Goal: Task Accomplishment & Management: Use online tool/utility

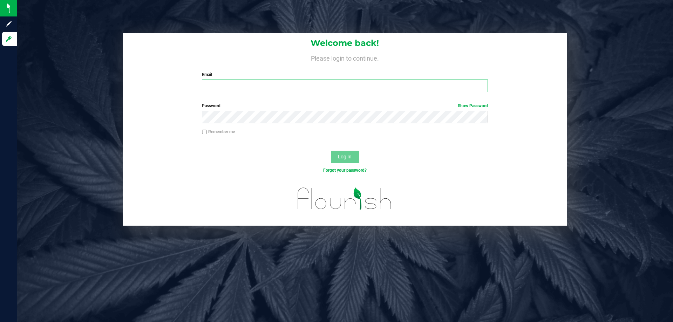
click at [212, 88] on input "Email" at bounding box center [345, 86] width 286 height 13
type input "[EMAIL_ADDRESS][DOMAIN_NAME]"
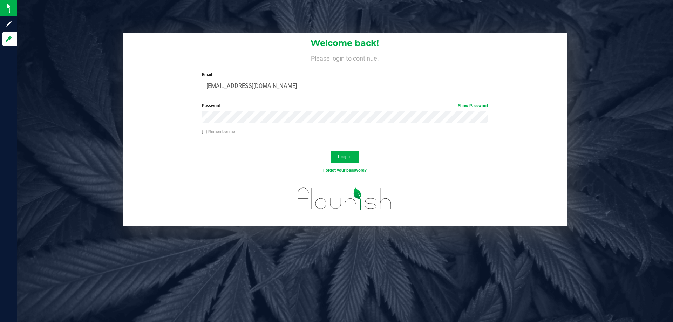
click at [331, 151] on button "Log In" at bounding box center [345, 157] width 28 height 13
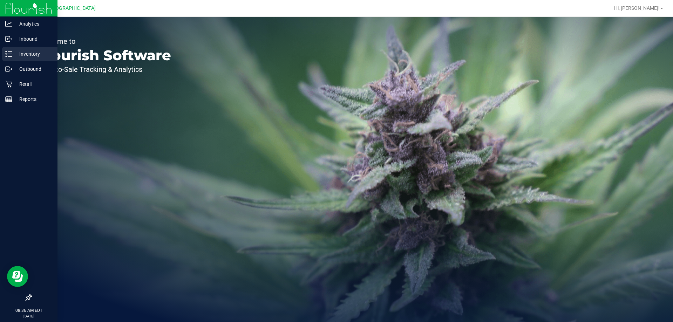
click at [27, 53] on p "Inventory" at bounding box center [33, 54] width 42 height 8
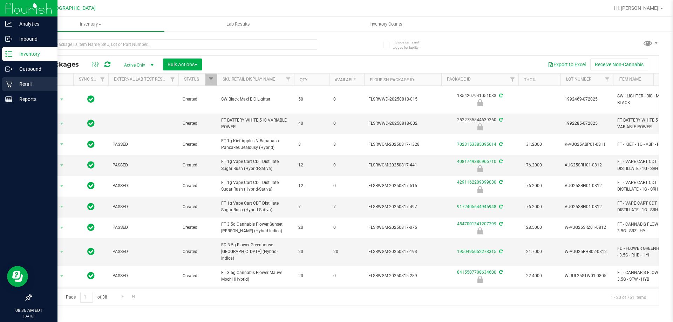
click at [37, 83] on p "Retail" at bounding box center [33, 84] width 42 height 8
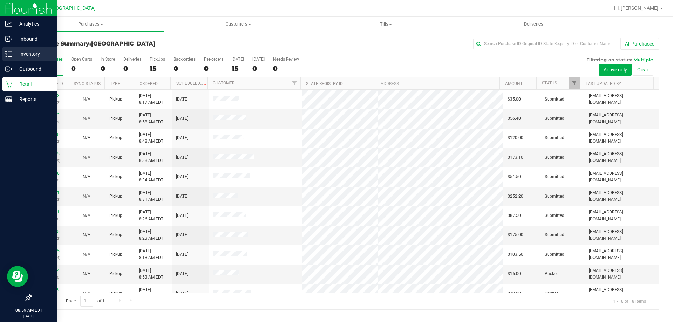
click at [29, 50] on p "Inventory" at bounding box center [33, 54] width 42 height 8
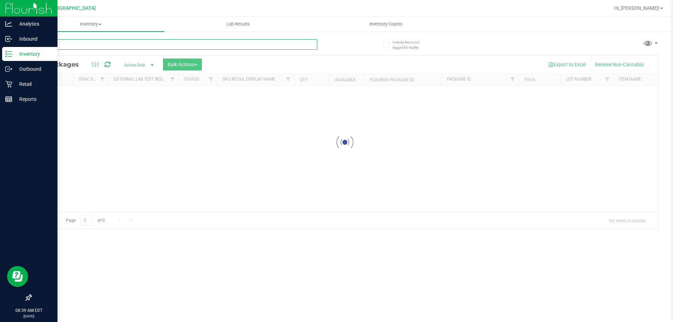
click at [158, 44] on input "text" at bounding box center [174, 44] width 286 height 11
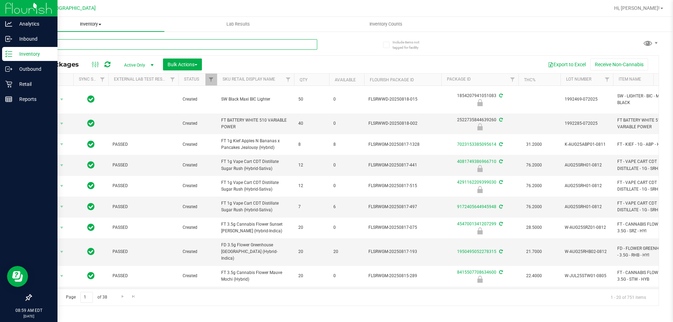
type input "586"
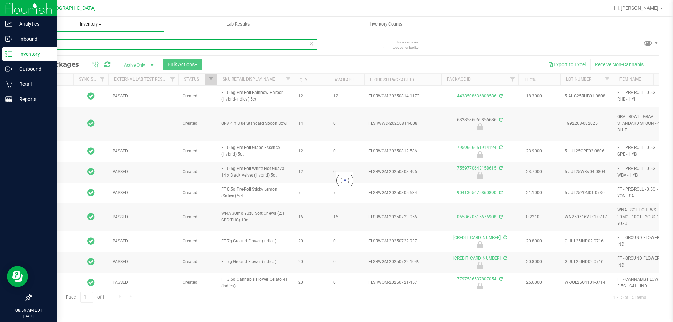
type input "[DATE]"
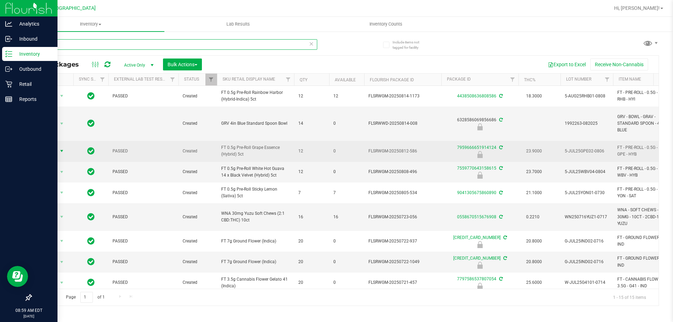
type input "586"
click at [63, 149] on span "select" at bounding box center [62, 151] width 6 height 6
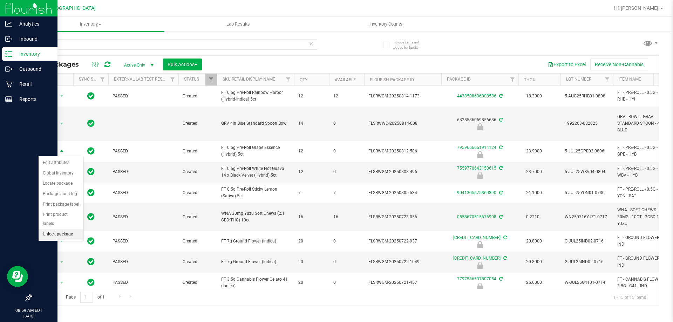
click at [60, 229] on li "Unlock package" at bounding box center [61, 234] width 45 height 11
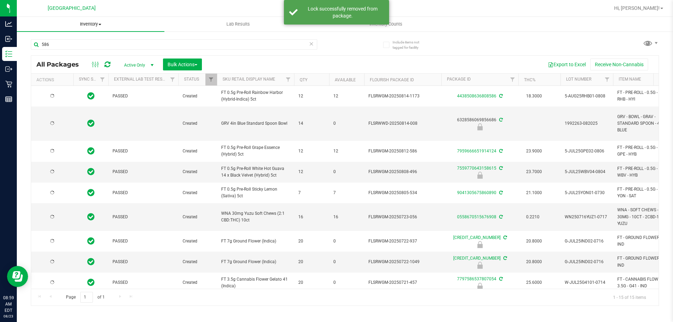
type input "[DATE]"
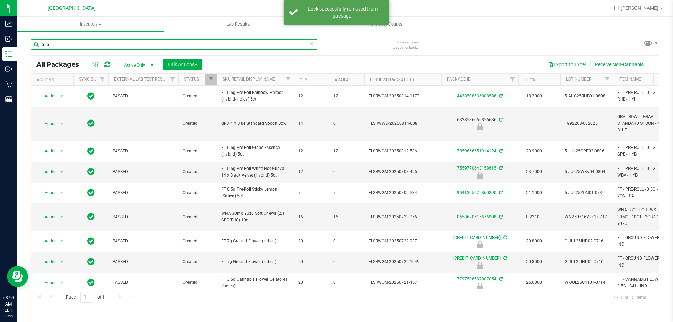
click at [107, 46] on input "586" at bounding box center [174, 44] width 286 height 11
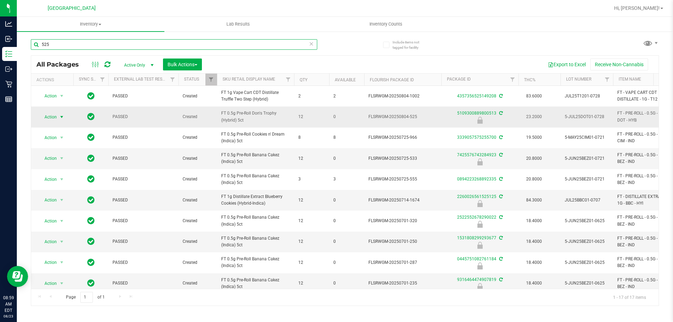
type input "525"
click at [50, 116] on span "Action" at bounding box center [47, 117] width 19 height 10
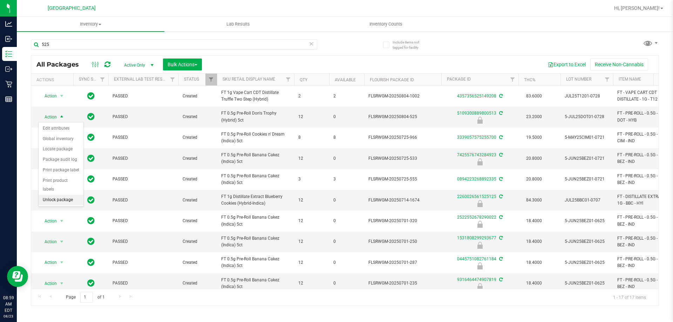
click at [62, 195] on li "Unlock package" at bounding box center [61, 200] width 45 height 11
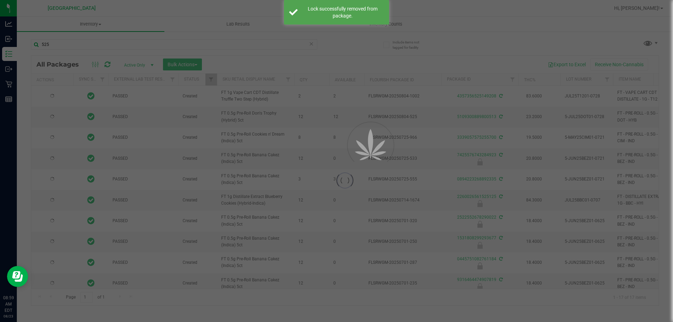
click at [80, 49] on div at bounding box center [336, 161] width 673 height 322
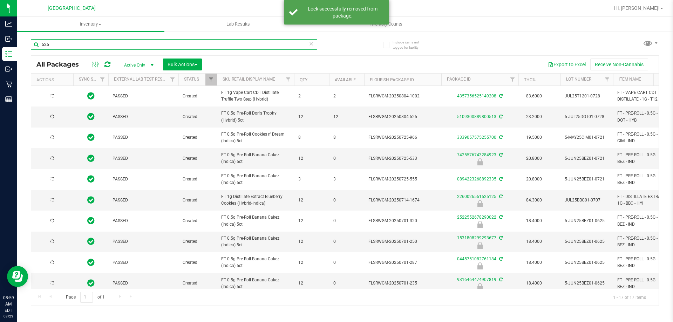
click at [80, 47] on input "525" at bounding box center [174, 44] width 286 height 11
type input "5"
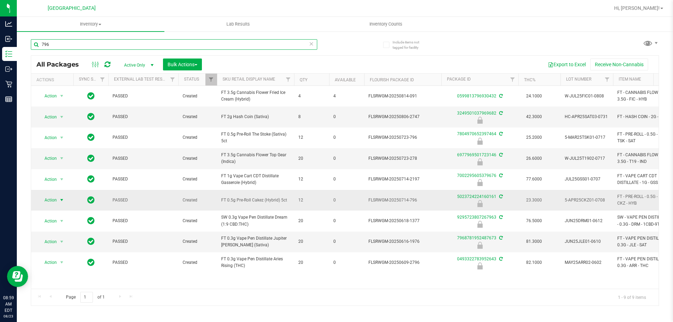
type input "796"
click at [59, 200] on span "select" at bounding box center [61, 200] width 9 height 10
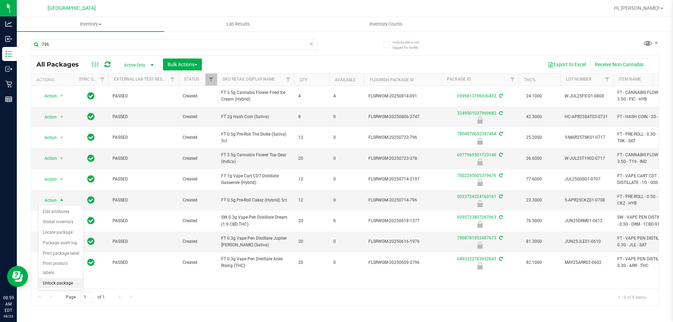
click at [51, 278] on li "Unlock package" at bounding box center [61, 283] width 45 height 11
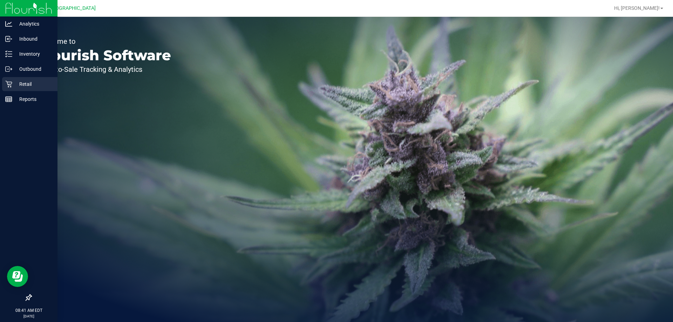
click at [30, 82] on p "Retail" at bounding box center [33, 84] width 42 height 8
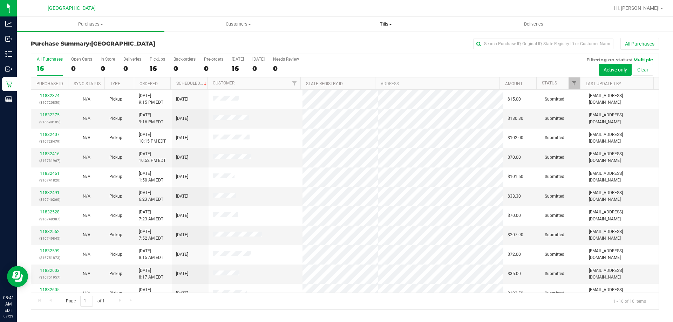
click at [391, 26] on span "Tills" at bounding box center [385, 24] width 147 height 6
click at [342, 40] on span "Manage tills" at bounding box center [335, 42] width 47 height 6
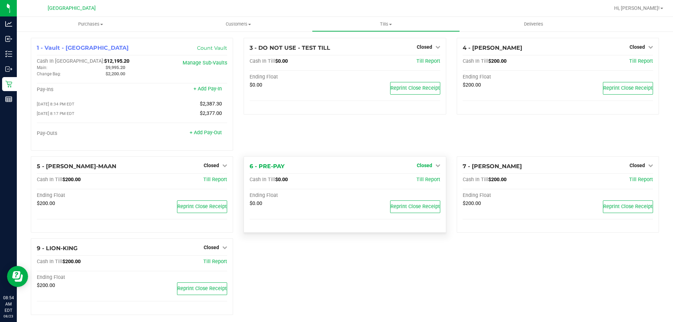
click at [435, 166] on icon at bounding box center [437, 165] width 5 height 5
click at [426, 183] on link "Open Till" at bounding box center [424, 180] width 19 height 6
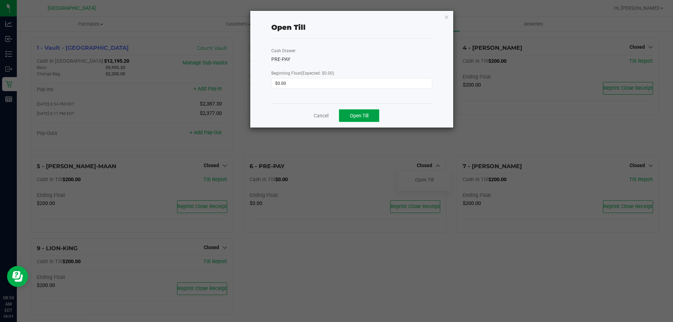
click at [373, 118] on button "Open Till" at bounding box center [359, 115] width 40 height 13
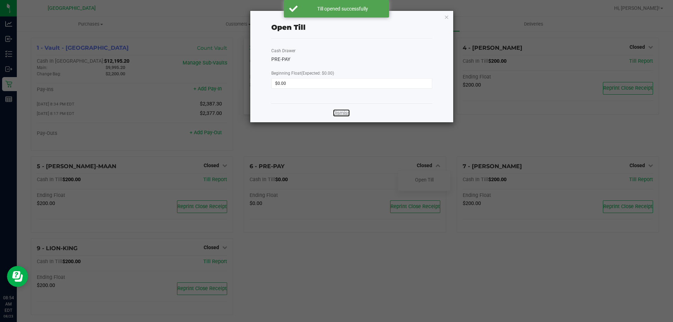
drag, startPoint x: 346, startPoint y: 112, endPoint x: 354, endPoint y: 112, distance: 7.7
click at [346, 112] on link "Dismiss" at bounding box center [341, 112] width 17 height 7
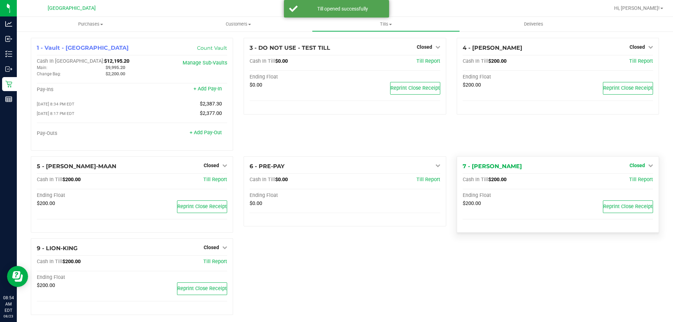
click at [635, 168] on span "Closed" at bounding box center [636, 166] width 15 height 6
click at [628, 183] on link "Open Till" at bounding box center [637, 180] width 19 height 6
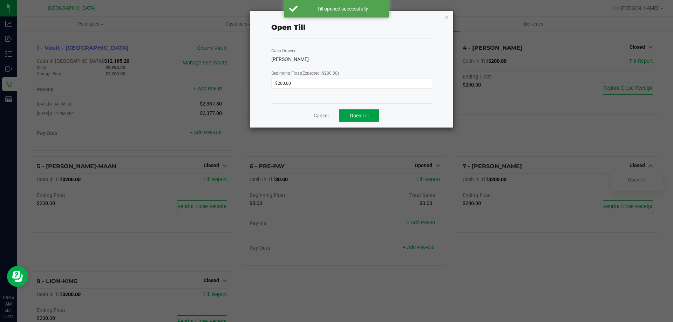
click at [363, 114] on span "Open Till" at bounding box center [359, 116] width 19 height 6
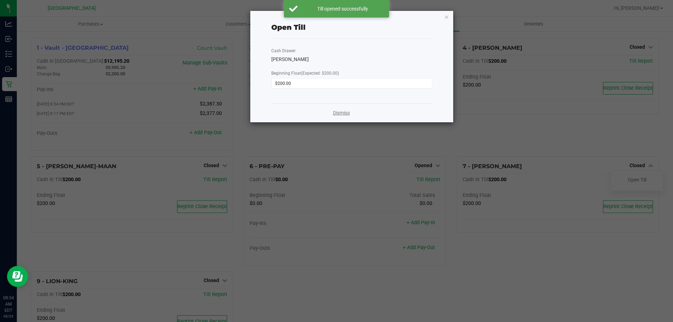
drag, startPoint x: 340, startPoint y: 111, endPoint x: 311, endPoint y: 131, distance: 35.2
click at [340, 111] on link "Dismiss" at bounding box center [341, 112] width 17 height 7
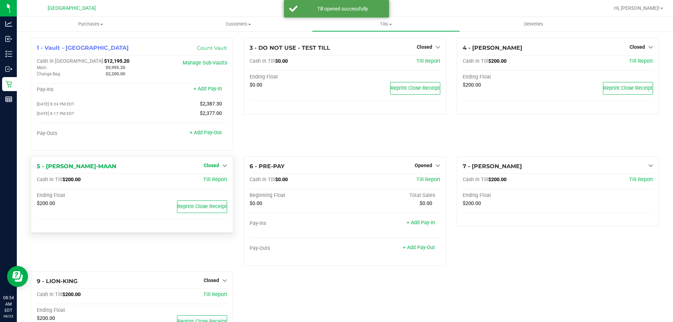
click at [209, 167] on span "Closed" at bounding box center [211, 166] width 15 height 6
click at [208, 180] on link "Open Till" at bounding box center [211, 180] width 19 height 6
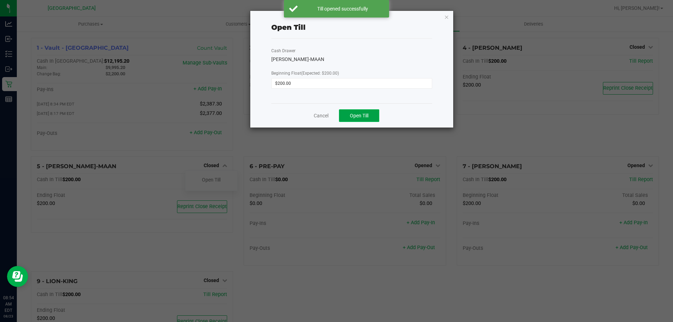
click at [363, 117] on span "Open Till" at bounding box center [359, 116] width 19 height 6
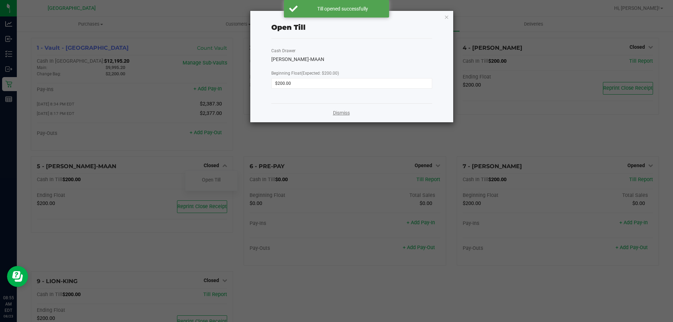
click at [343, 114] on link "Dismiss" at bounding box center [341, 112] width 17 height 7
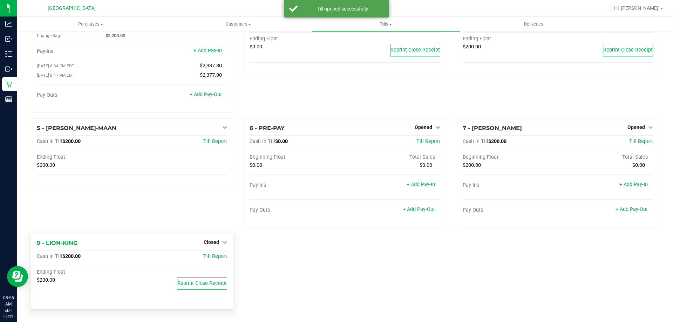
scroll to position [40, 0]
click at [223, 245] on div "Closed" at bounding box center [215, 242] width 23 height 8
click at [211, 240] on div "Closed" at bounding box center [215, 242] width 23 height 8
click at [224, 241] on icon at bounding box center [224, 242] width 5 height 5
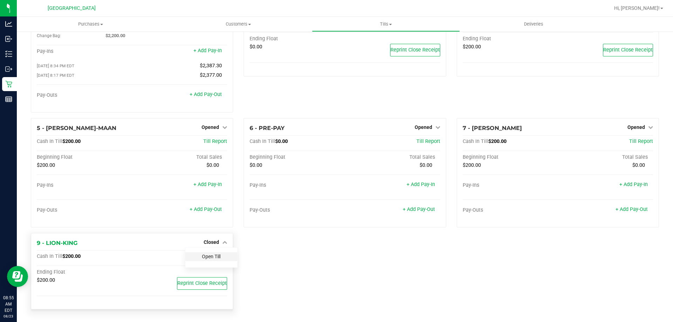
click at [215, 257] on link "Open Till" at bounding box center [211, 257] width 19 height 6
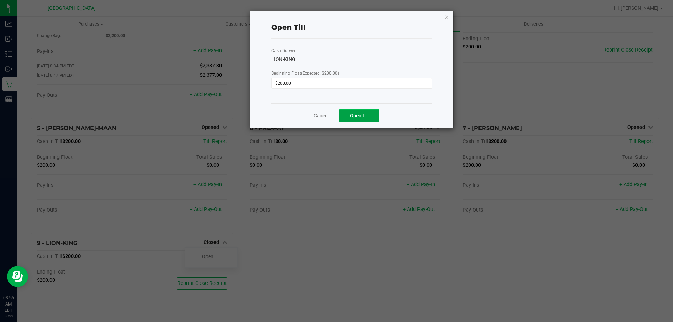
click at [361, 114] on span "Open Till" at bounding box center [359, 116] width 19 height 6
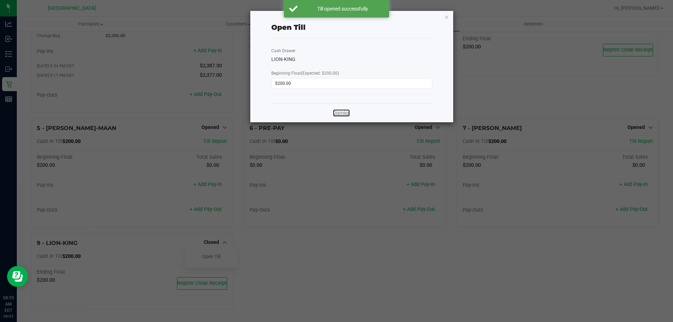
click at [341, 115] on link "Dismiss" at bounding box center [341, 112] width 17 height 7
